Goal: Task Accomplishment & Management: Manage account settings

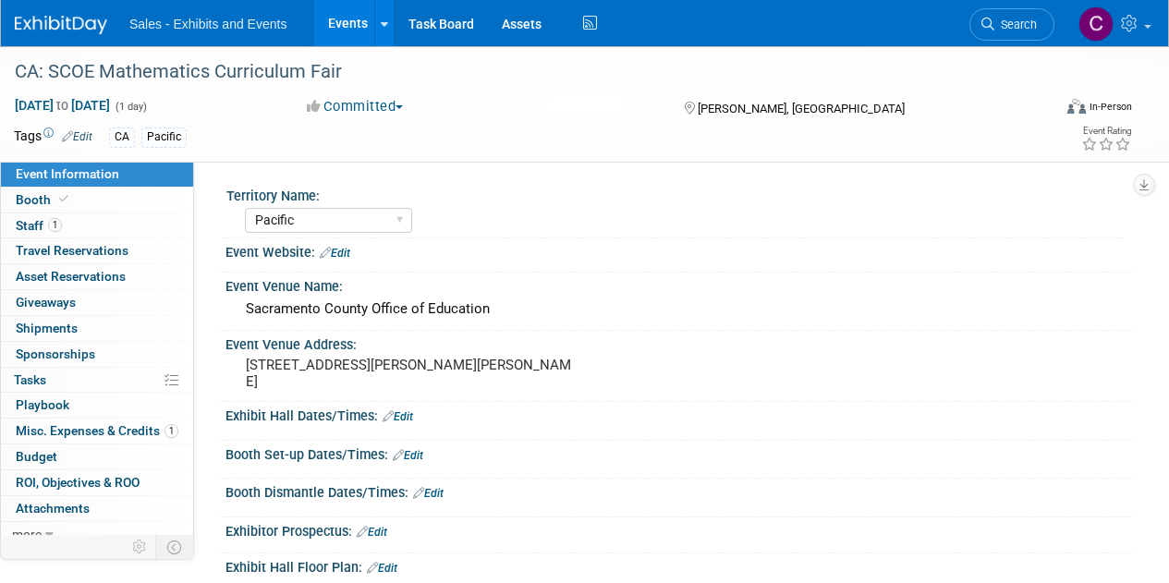
select select "Pacific"
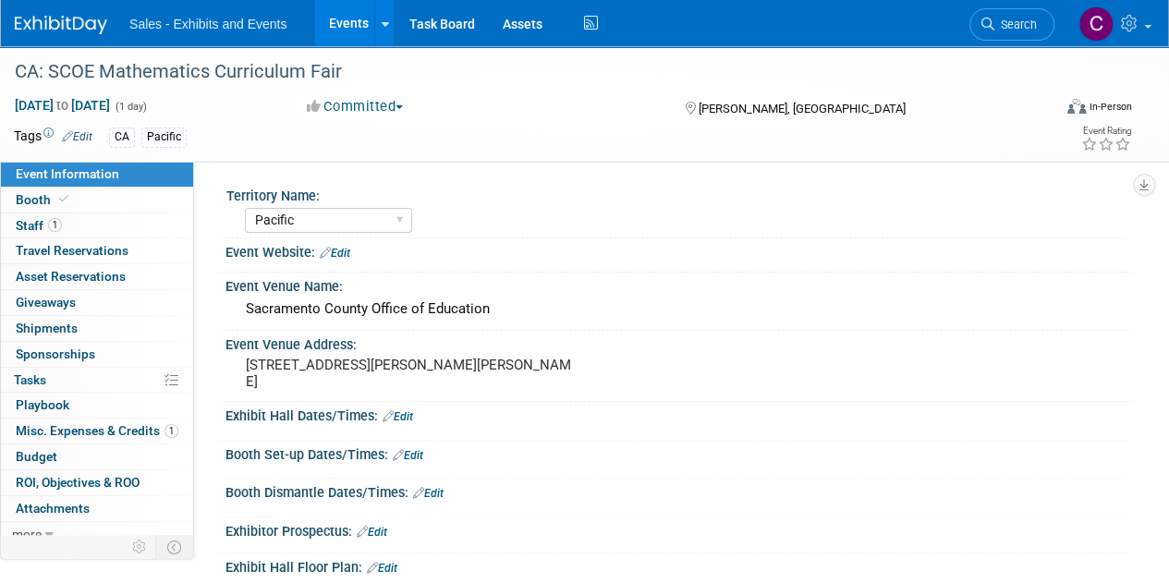
click at [338, 9] on link "Events" at bounding box center [347, 23] width 67 height 46
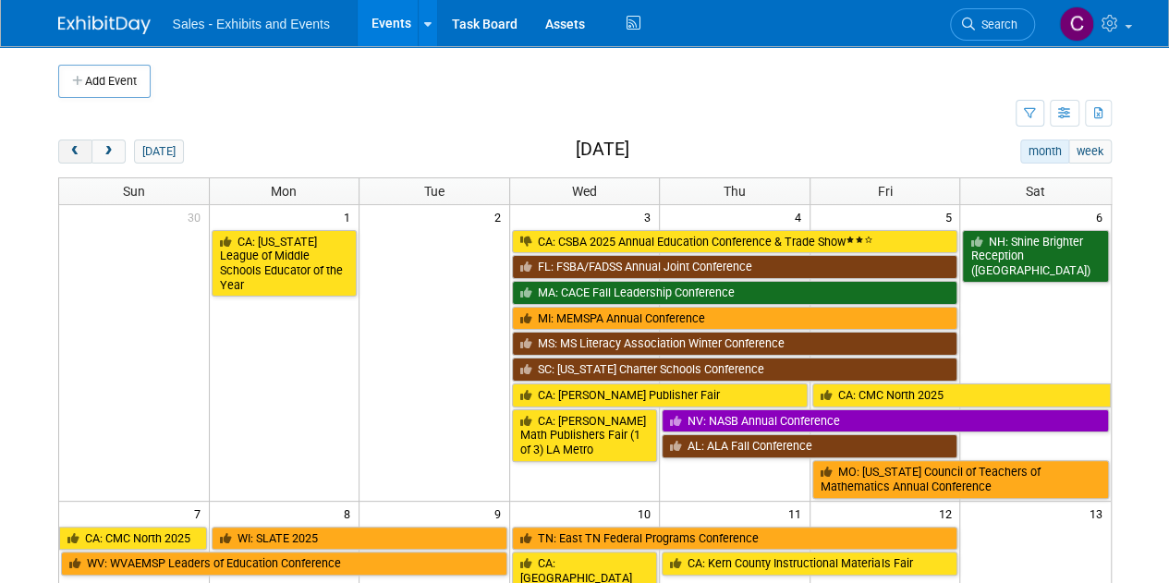
click at [68, 158] on button "prev" at bounding box center [75, 152] width 34 height 24
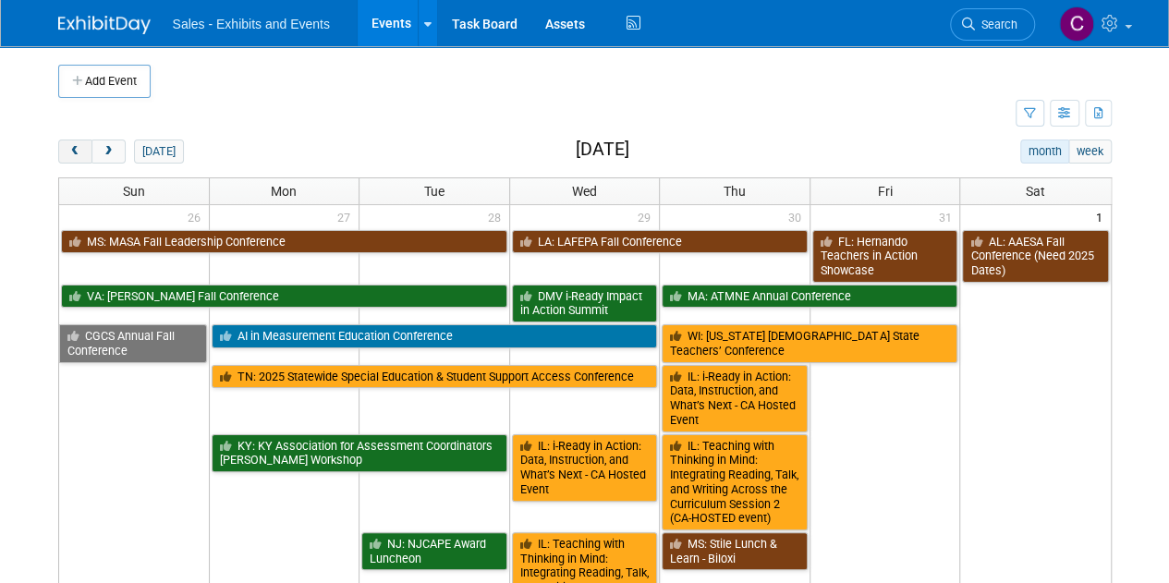
click at [68, 158] on button "prev" at bounding box center [75, 152] width 34 height 24
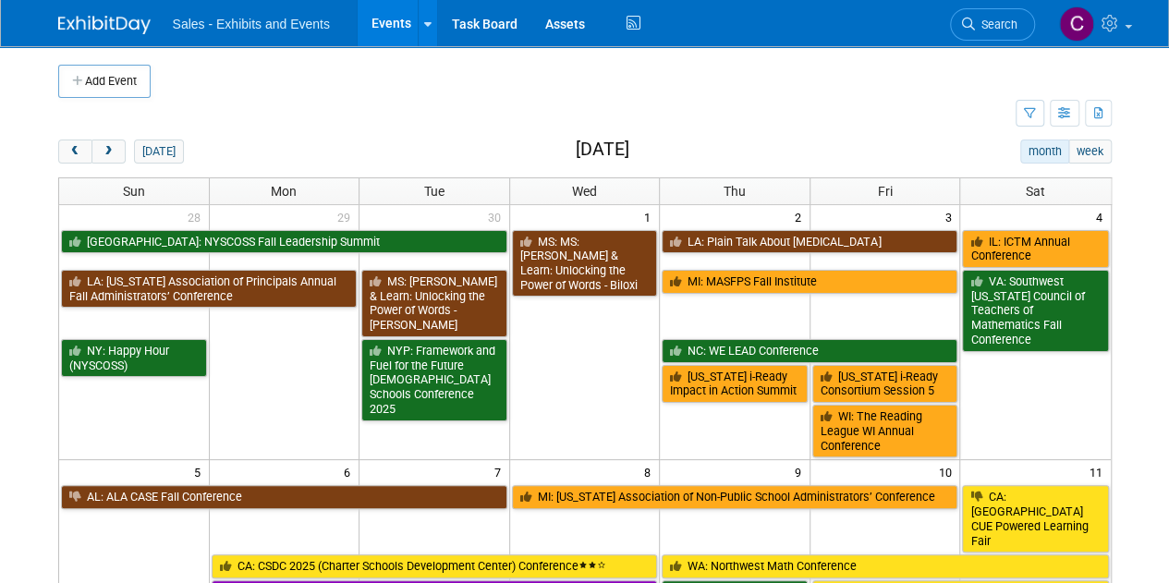
scroll to position [302, 0]
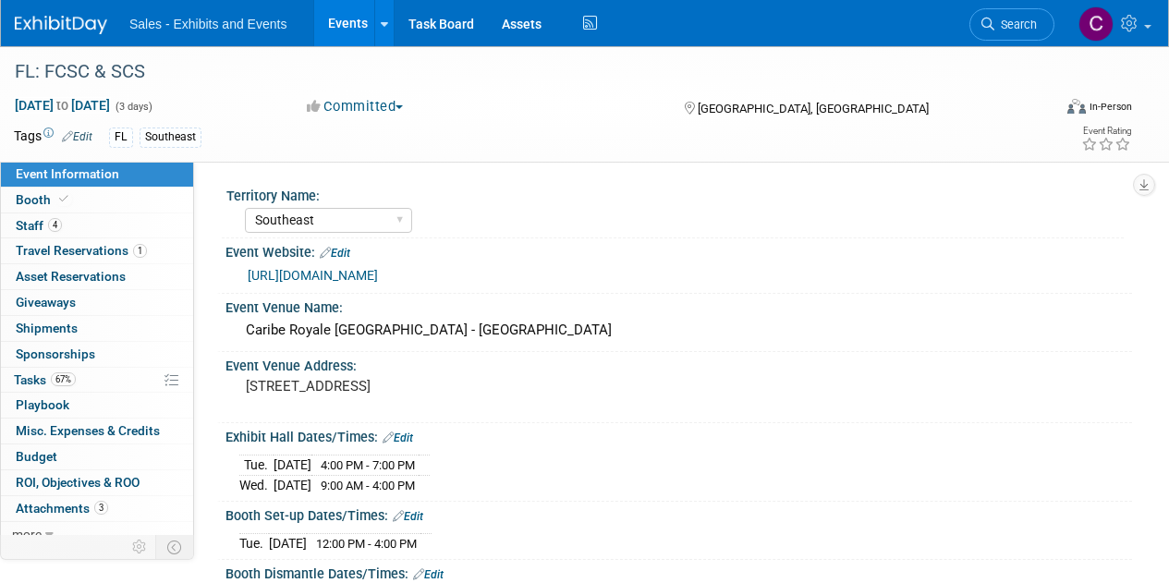
select select "Southeast"
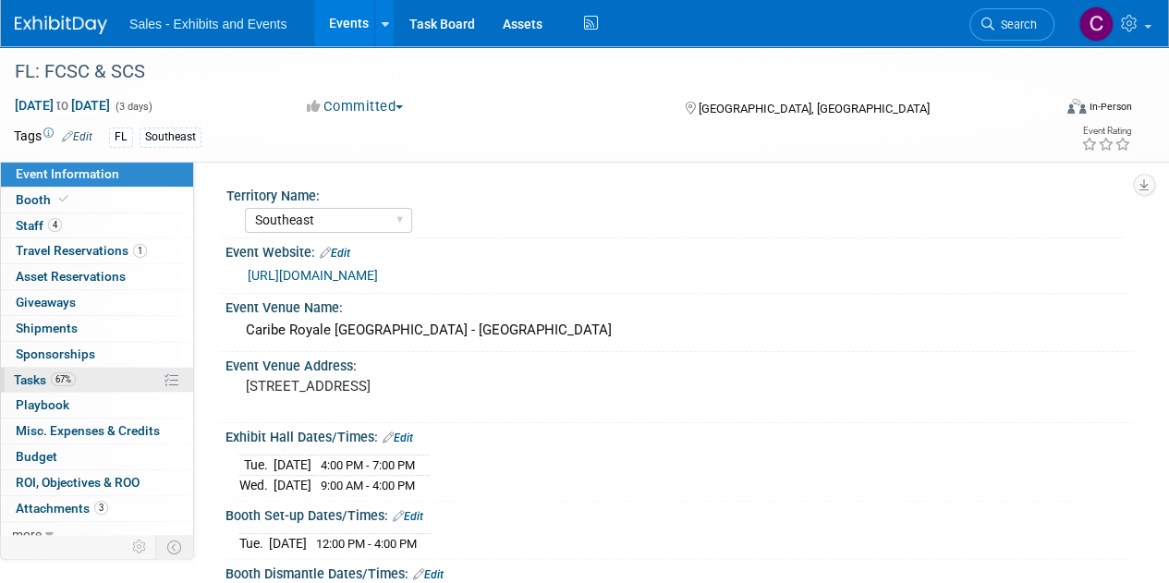
click at [22, 368] on link "67% Tasks 67%" at bounding box center [97, 380] width 192 height 25
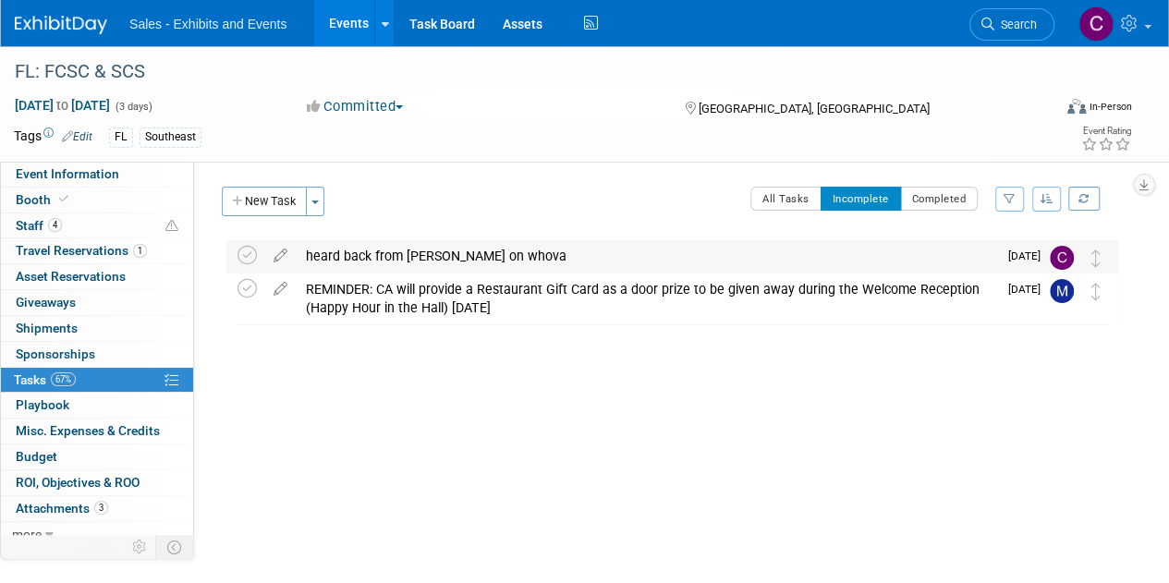
click at [255, 243] on td at bounding box center [250, 256] width 27 height 33
click at [249, 249] on icon at bounding box center [246, 255] width 19 height 19
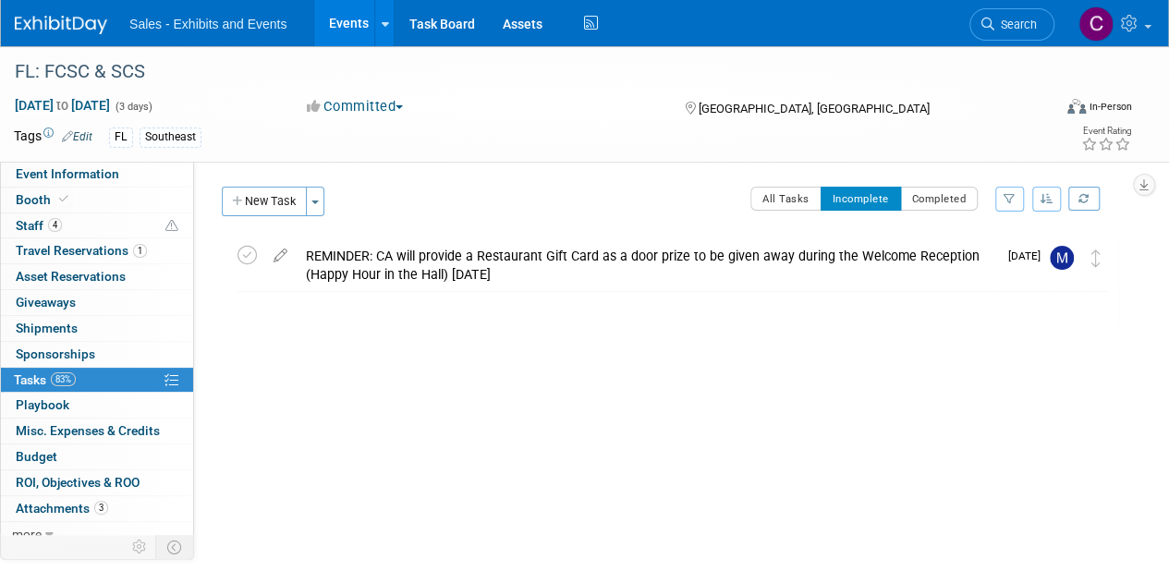
click at [342, 34] on link "Events" at bounding box center [347, 23] width 67 height 46
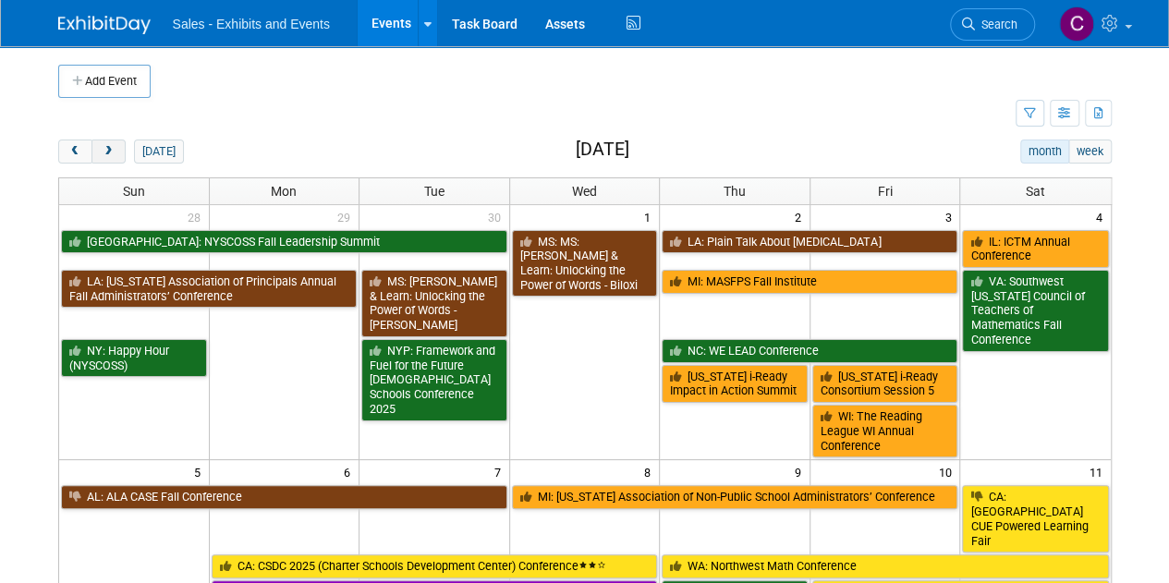
click at [116, 142] on button "next" at bounding box center [108, 152] width 34 height 24
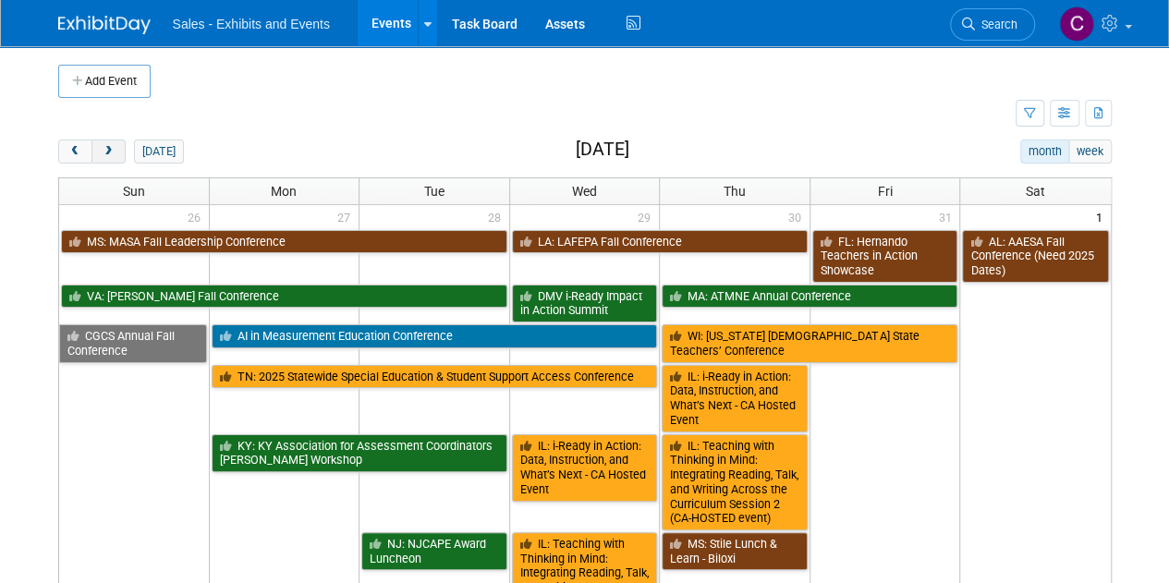
click at [116, 142] on button "next" at bounding box center [108, 152] width 34 height 24
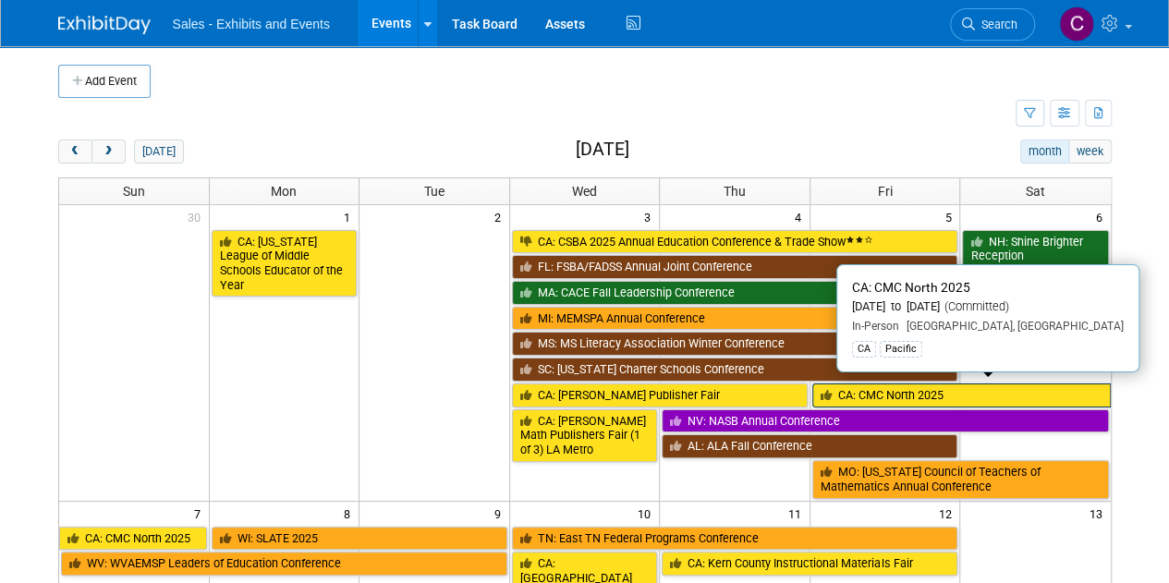
click at [931, 391] on link "CA: CMC North 2025" at bounding box center [961, 395] width 298 height 24
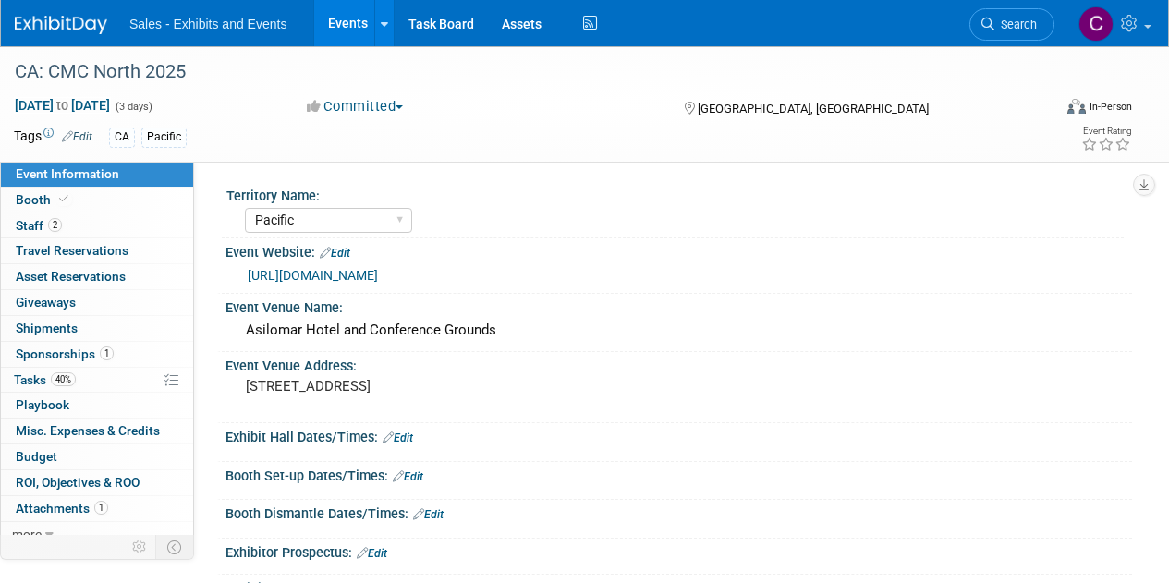
select select "Pacific"
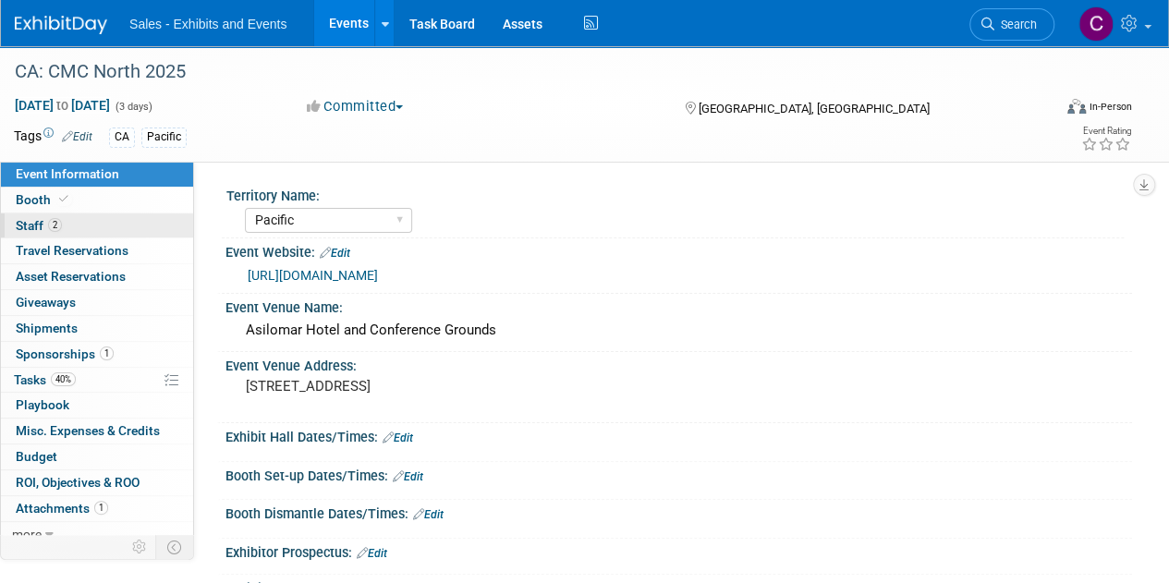
click at [29, 234] on link "2 Staff 2" at bounding box center [97, 225] width 192 height 25
